Goal: Transaction & Acquisition: Purchase product/service

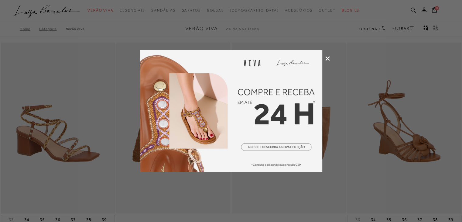
click at [326, 56] on icon at bounding box center [327, 58] width 5 height 5
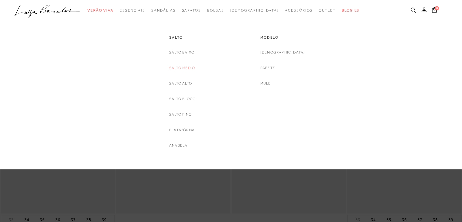
click at [189, 69] on link "Salto Médio" at bounding box center [182, 68] width 26 height 6
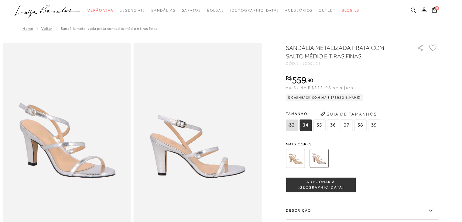
drag, startPoint x: 462, startPoint y: 36, endPoint x: 428, endPoint y: 0, distance: 49.2
click at [428, 0] on html "Página de detalhes do produto de SANDÁLIA METALIZADA PRATA COM SALTO MÉDIO E TI…" at bounding box center [231, 111] width 462 height 222
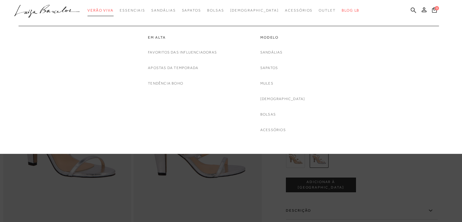
click at [114, 10] on span "Verão Viva" at bounding box center [100, 10] width 26 height 4
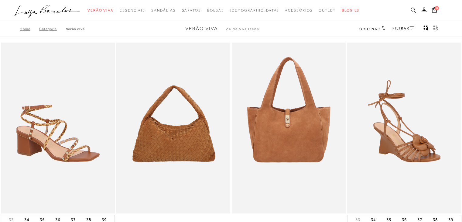
click at [414, 9] on icon at bounding box center [413, 9] width 5 height 5
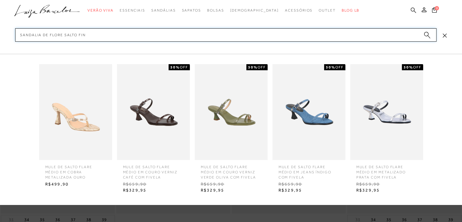
type input "sandalia de flore salto fino"
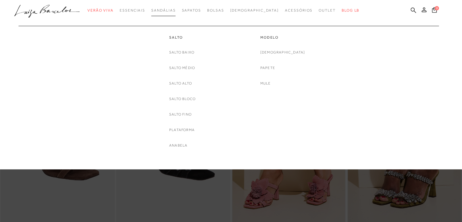
click at [176, 11] on span "Sandálias" at bounding box center [163, 10] width 24 height 4
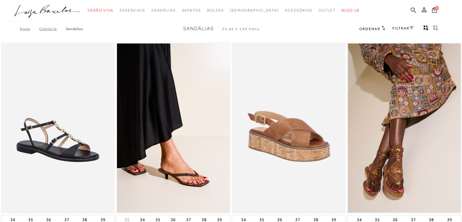
click at [412, 10] on icon at bounding box center [413, 10] width 5 height 6
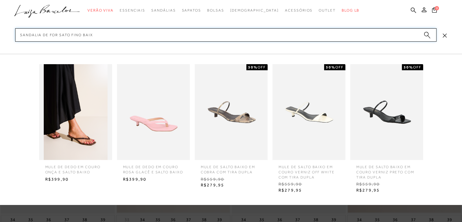
type input "sandalia de for sato fino baixo"
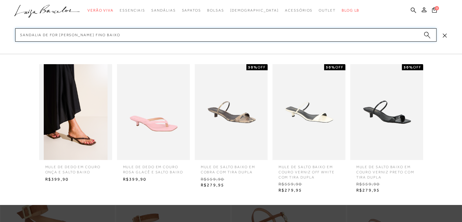
scroll to position [105, 0]
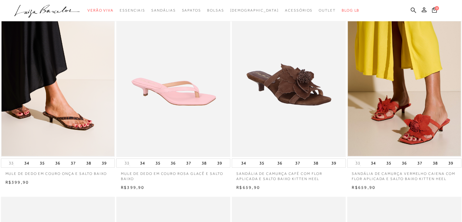
scroll to position [75, 0]
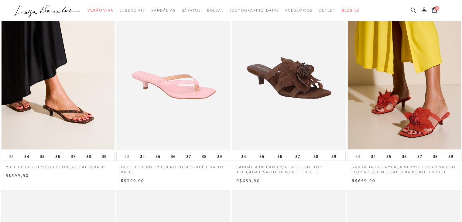
click at [413, 115] on img at bounding box center [404, 64] width 113 height 169
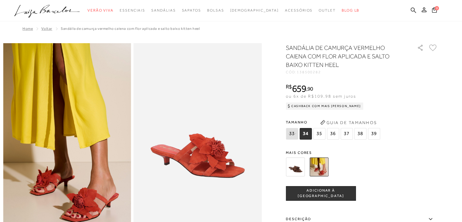
click at [298, 167] on img at bounding box center [295, 166] width 19 height 19
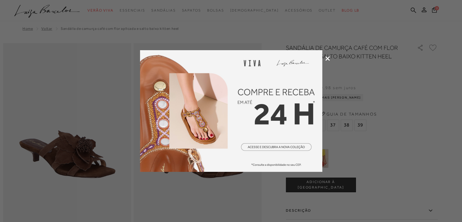
click at [328, 57] on icon at bounding box center [327, 58] width 5 height 5
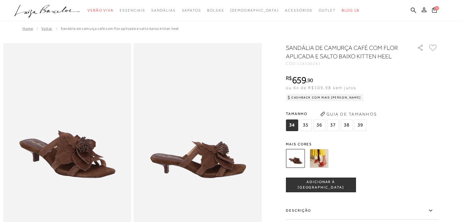
click at [324, 156] on img at bounding box center [318, 158] width 19 height 19
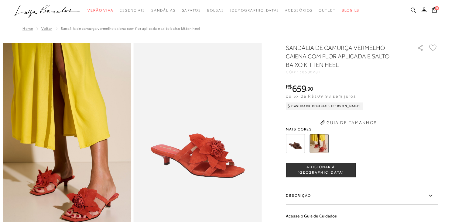
click at [324, 156] on div "SANDÁLIA DE CAMURÇA VERMELHO CAIENA COM FLOR APLICADA E SALTO BAIXO KITTEN HEEL…" at bounding box center [362, 170] width 152 height 255
